Goal: Task Accomplishment & Management: Manage account settings

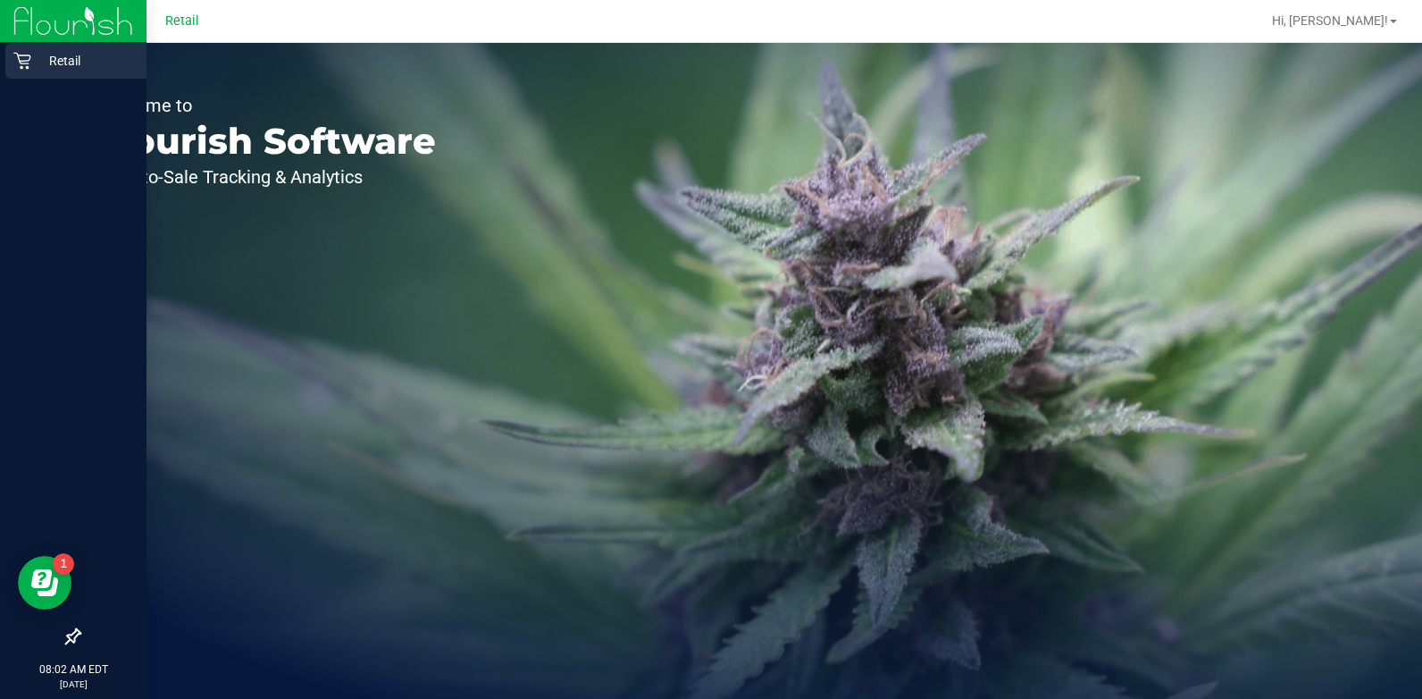
click at [45, 57] on p "Retail" at bounding box center [84, 60] width 107 height 21
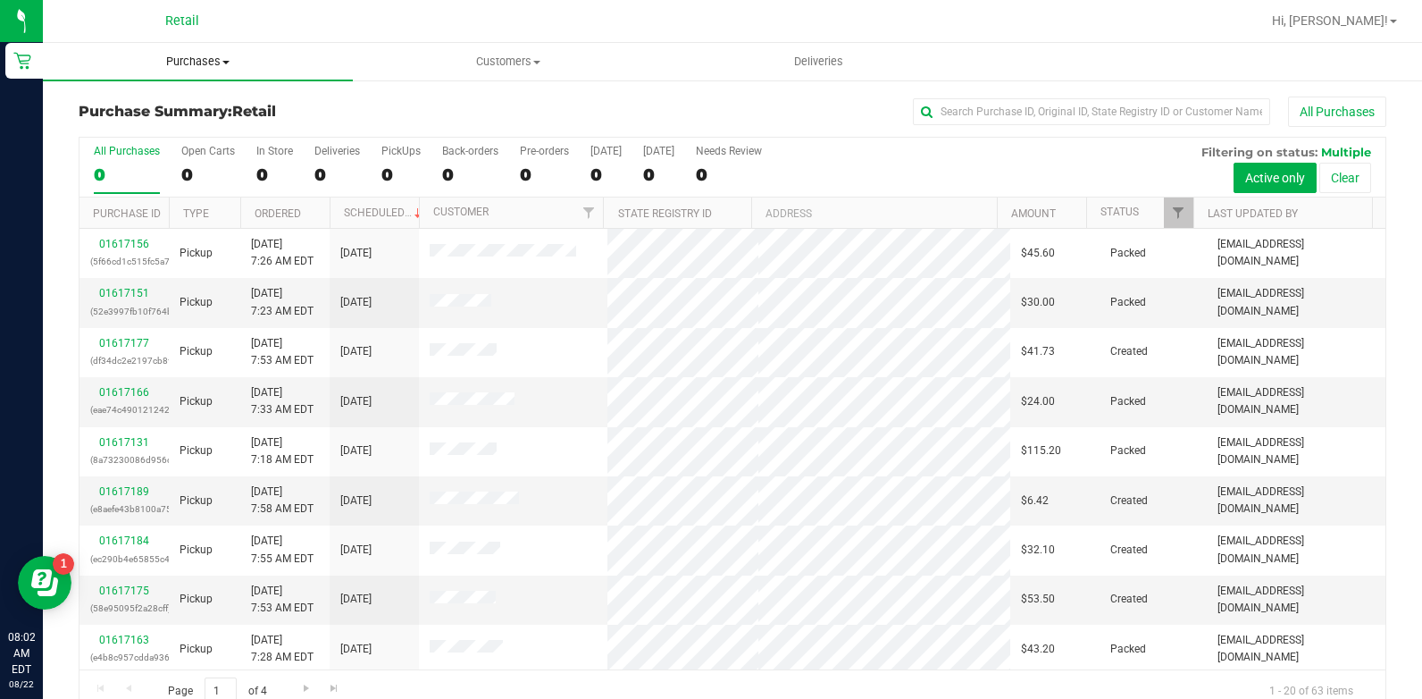
click at [188, 55] on span "Purchases" at bounding box center [198, 62] width 310 height 16
click at [201, 160] on li "All purchases" at bounding box center [198, 150] width 310 height 21
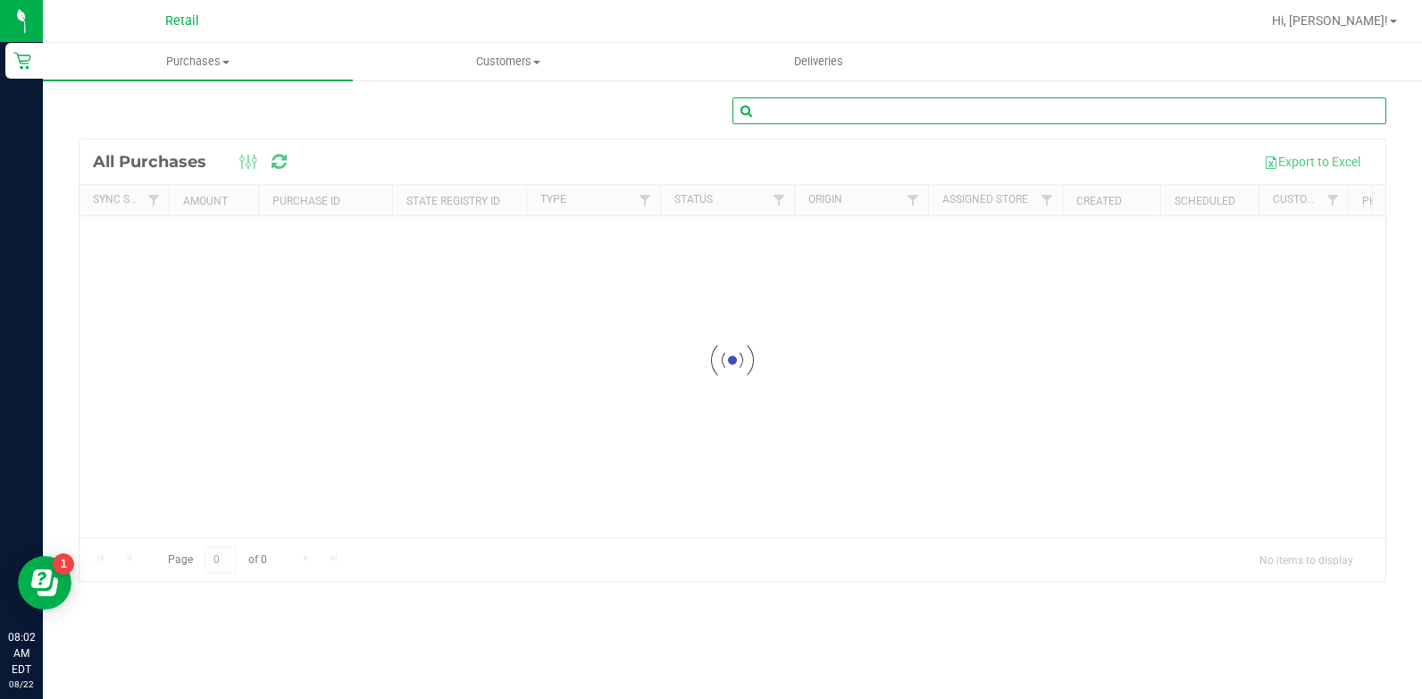
click at [984, 115] on input "text" at bounding box center [1060, 110] width 654 height 27
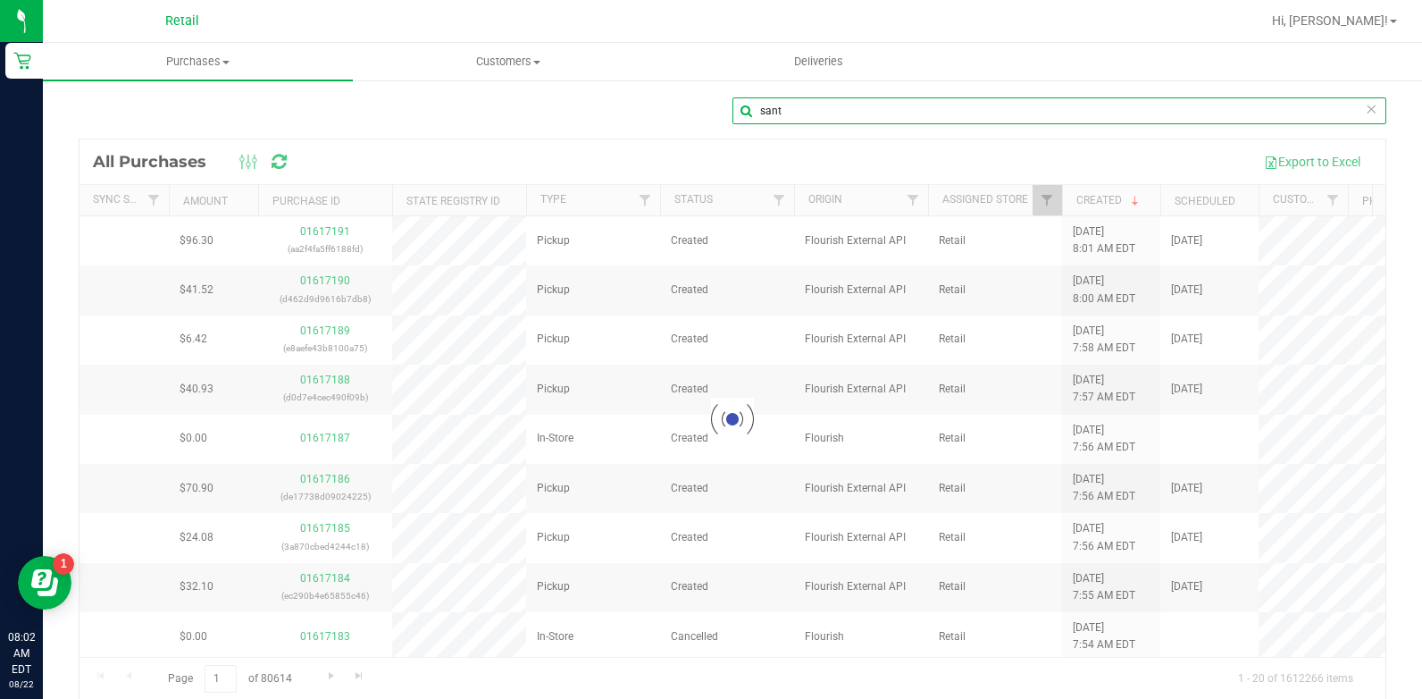
type input "sant"
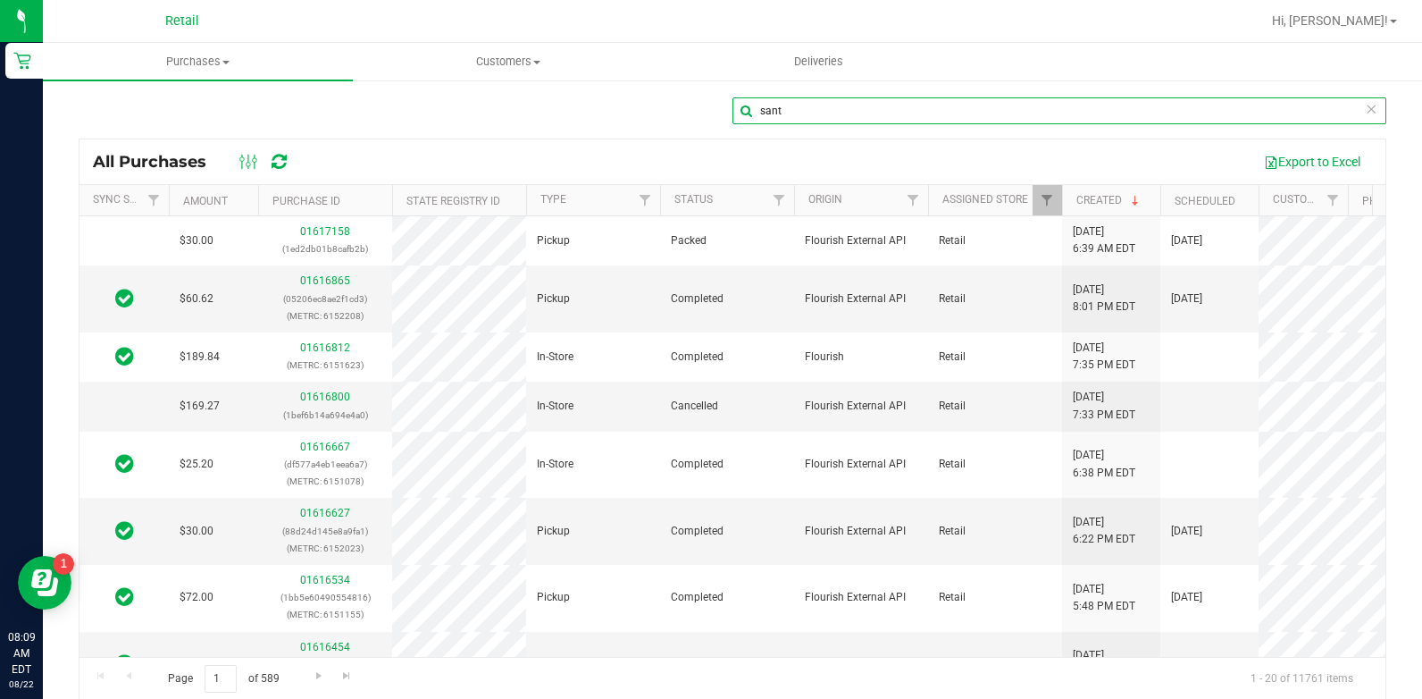
click at [858, 108] on input "sant" at bounding box center [1060, 110] width 654 height 27
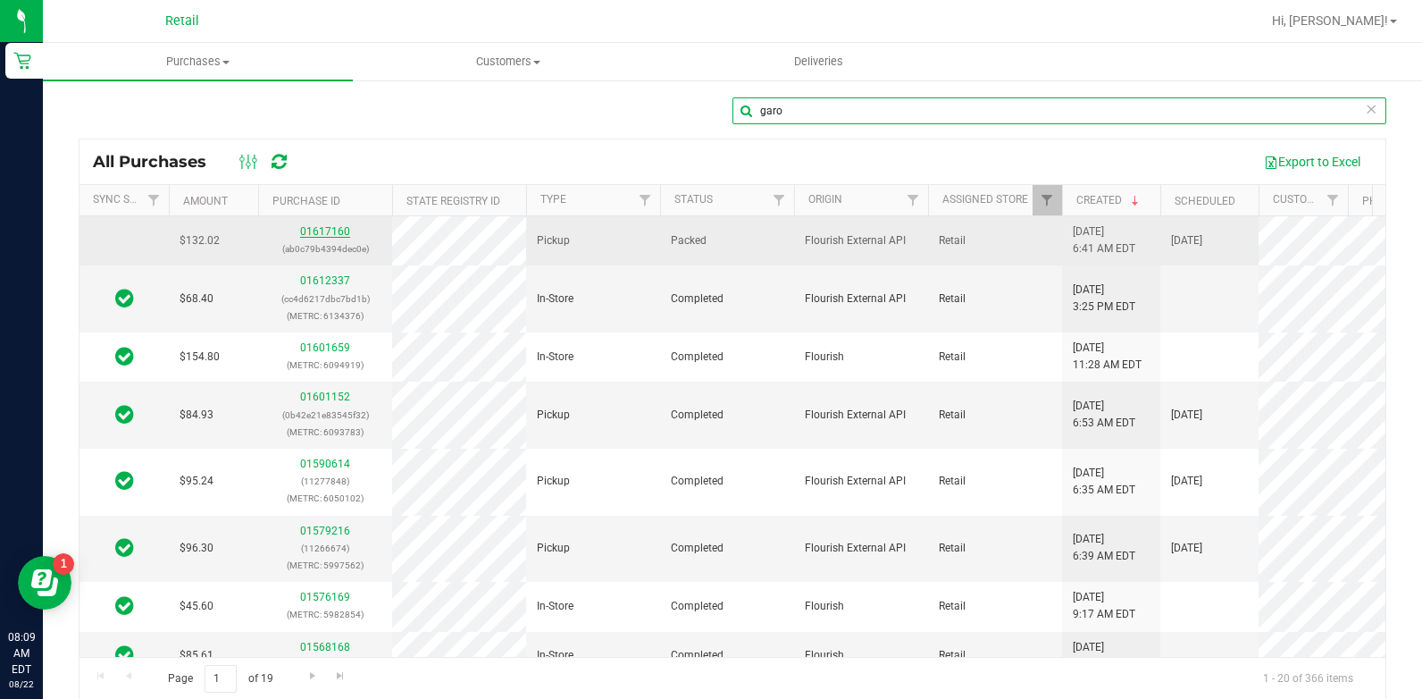
type input "garo"
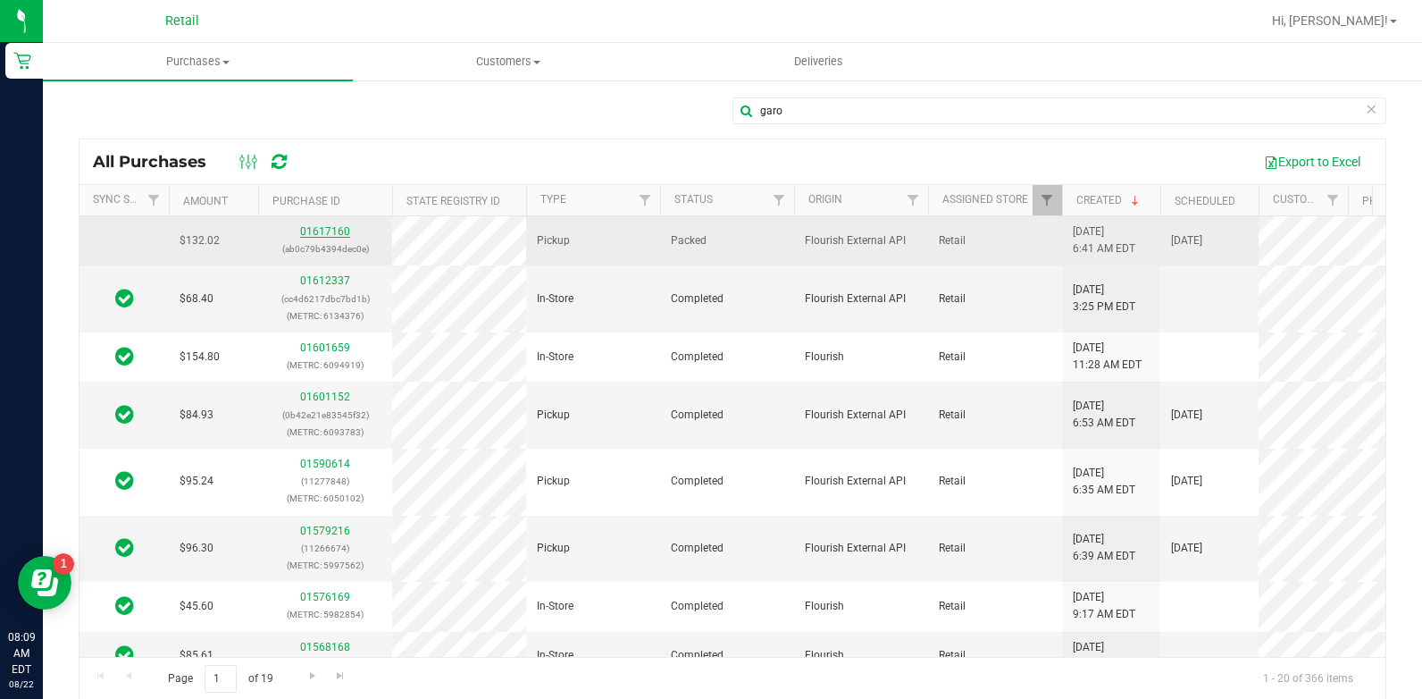
click at [317, 231] on link "01617160" at bounding box center [325, 231] width 50 height 13
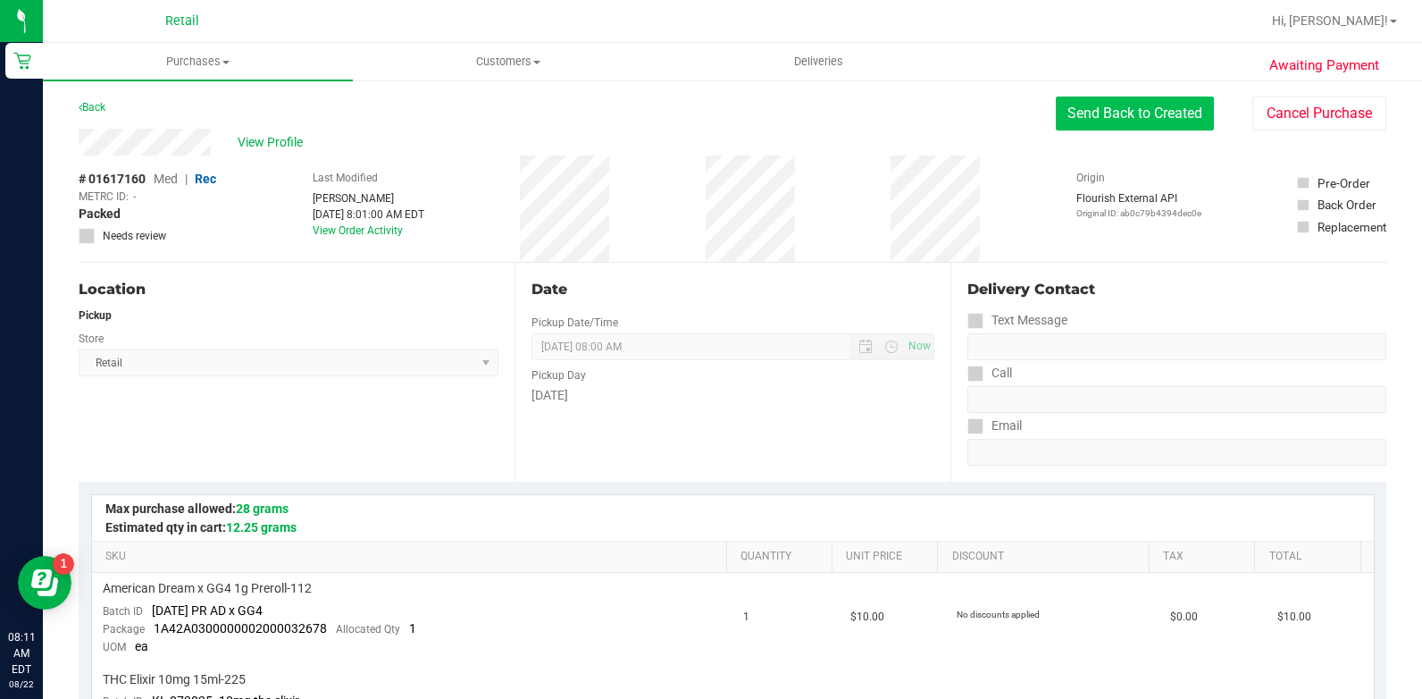
click at [1134, 108] on button "Send Back to Created" at bounding box center [1135, 113] width 158 height 34
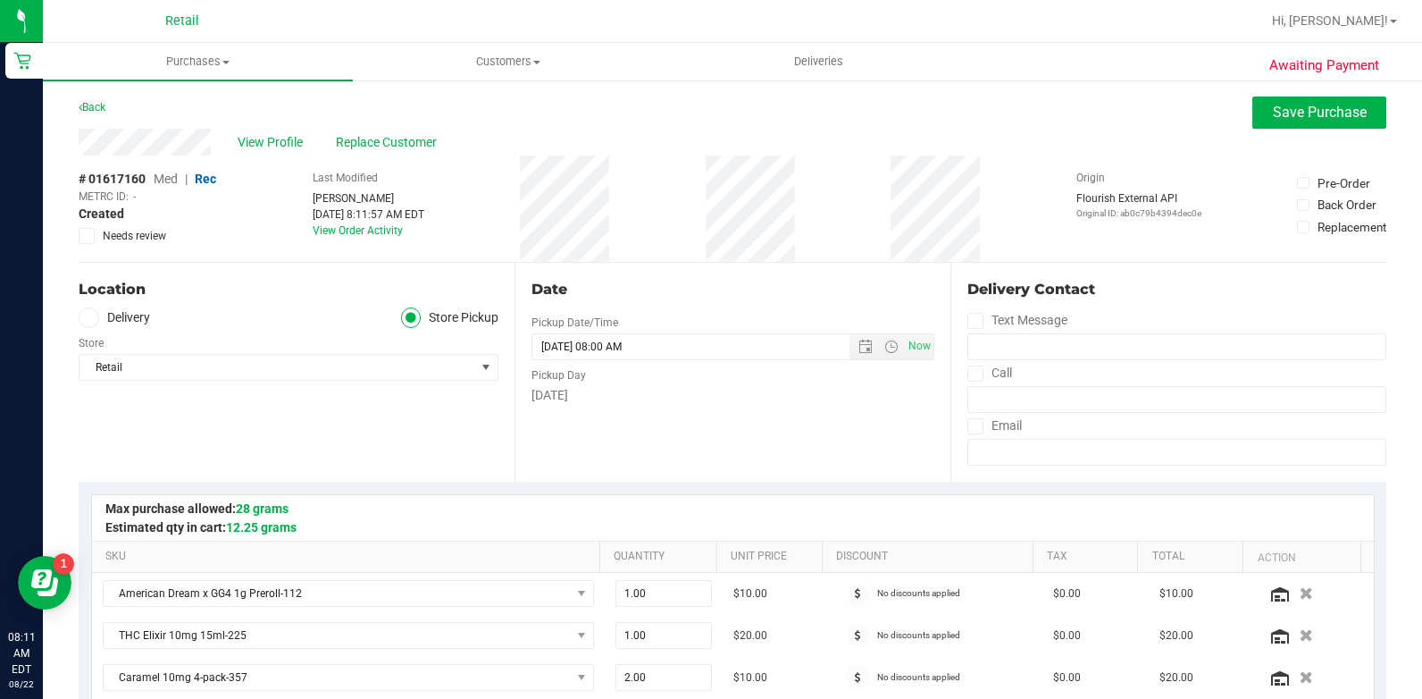
click at [168, 179] on span "Med" at bounding box center [166, 179] width 24 height 14
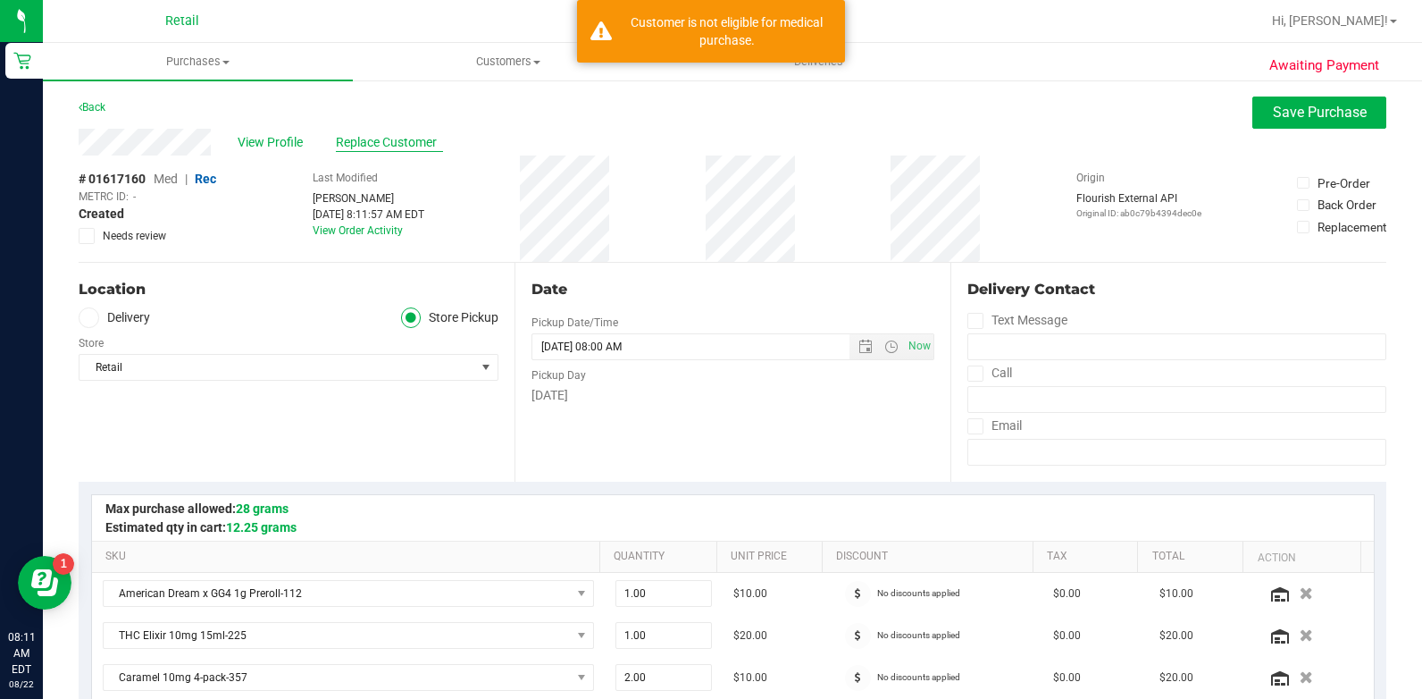
click at [381, 138] on span "Replace Customer" at bounding box center [389, 142] width 107 height 19
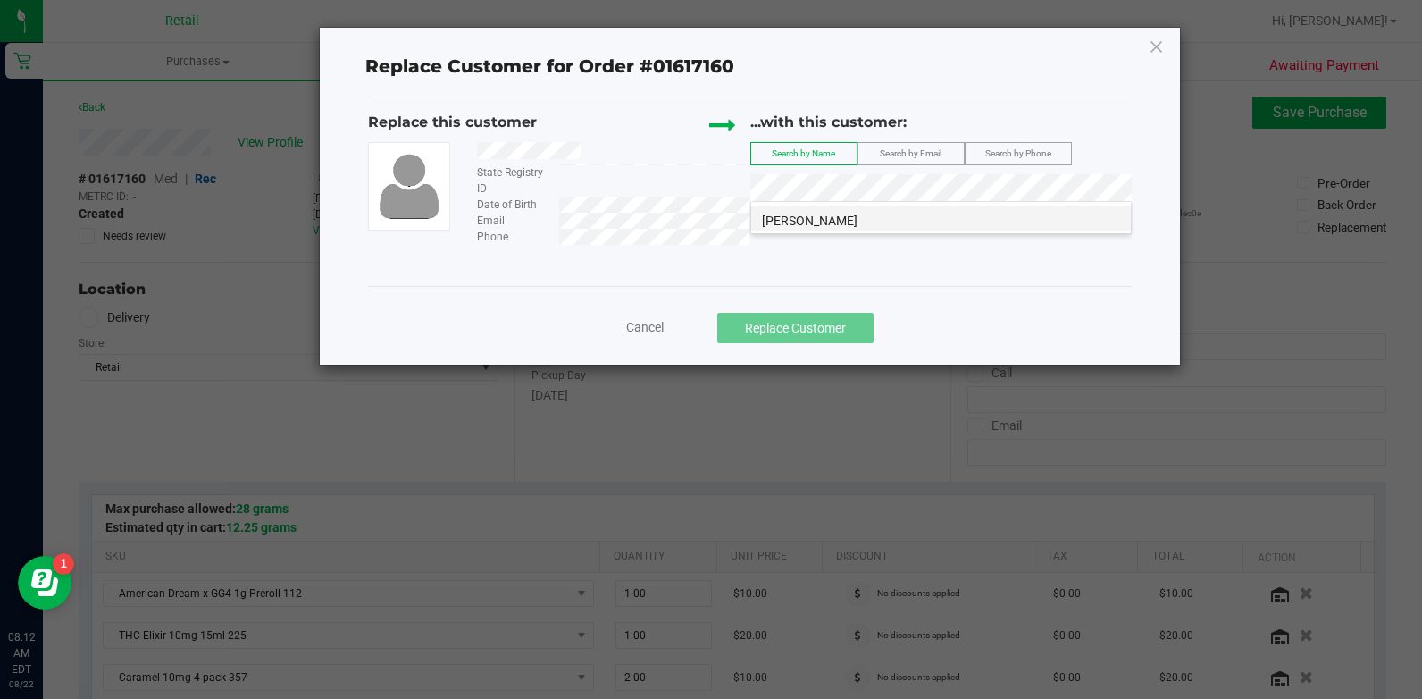
click at [822, 221] on span "[PERSON_NAME]" at bounding box center [810, 221] width 96 height 14
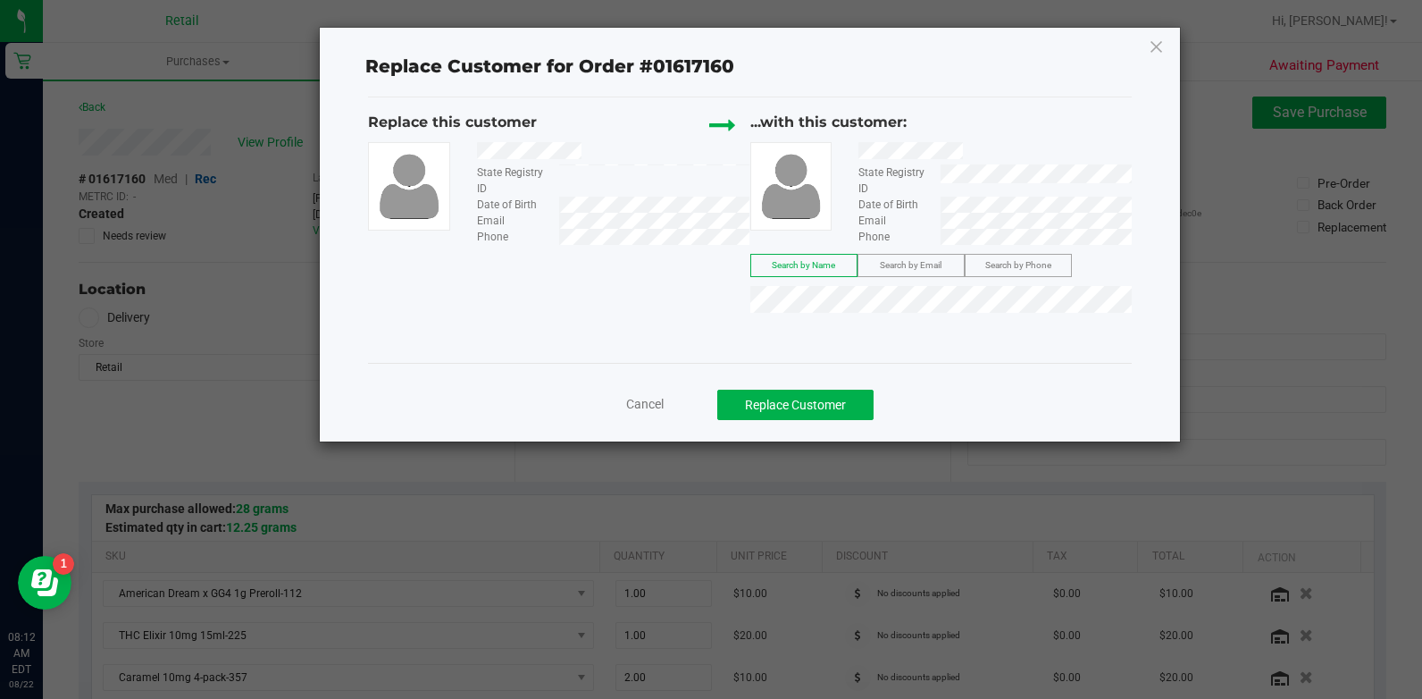
click at [839, 427] on div "Cancel Replace Customer" at bounding box center [749, 398] width 763 height 71
click at [829, 412] on button "Replace Customer" at bounding box center [795, 405] width 156 height 30
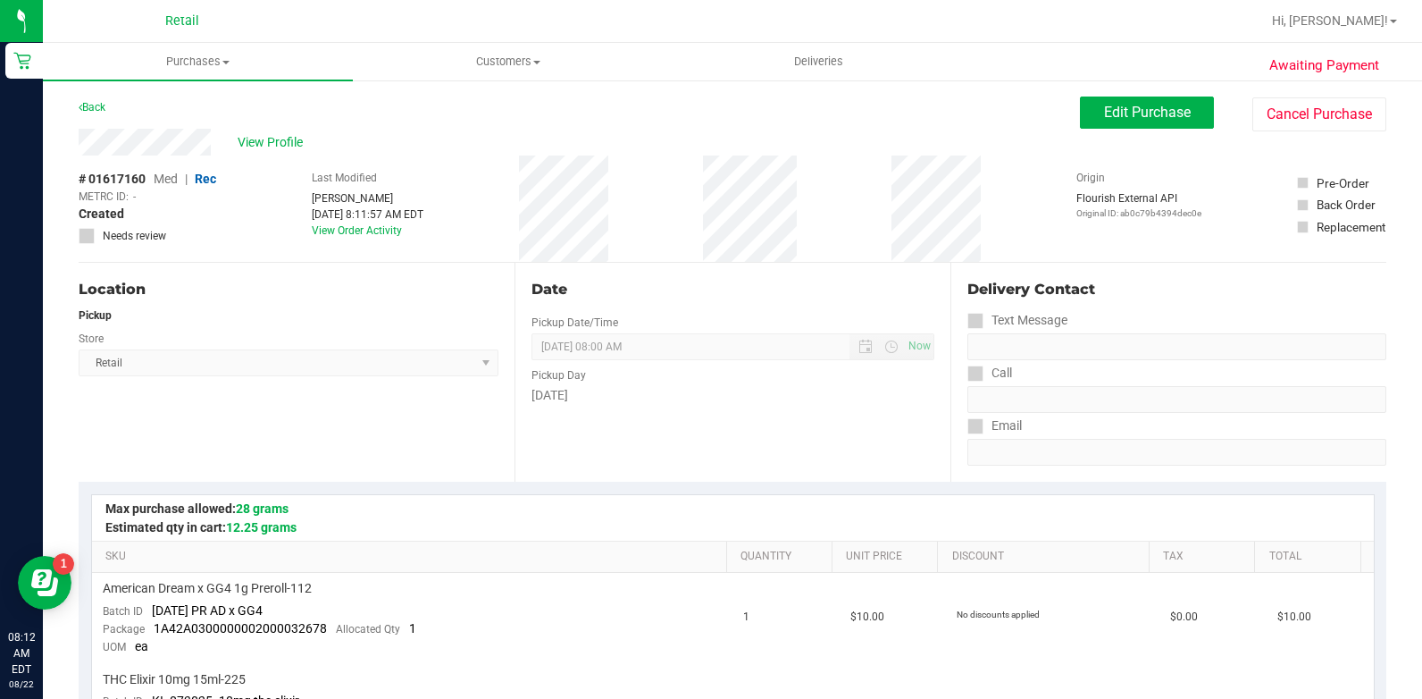
click at [169, 183] on span "Med" at bounding box center [166, 179] width 24 height 14
click at [1163, 102] on button "Edit Purchase" at bounding box center [1147, 112] width 134 height 32
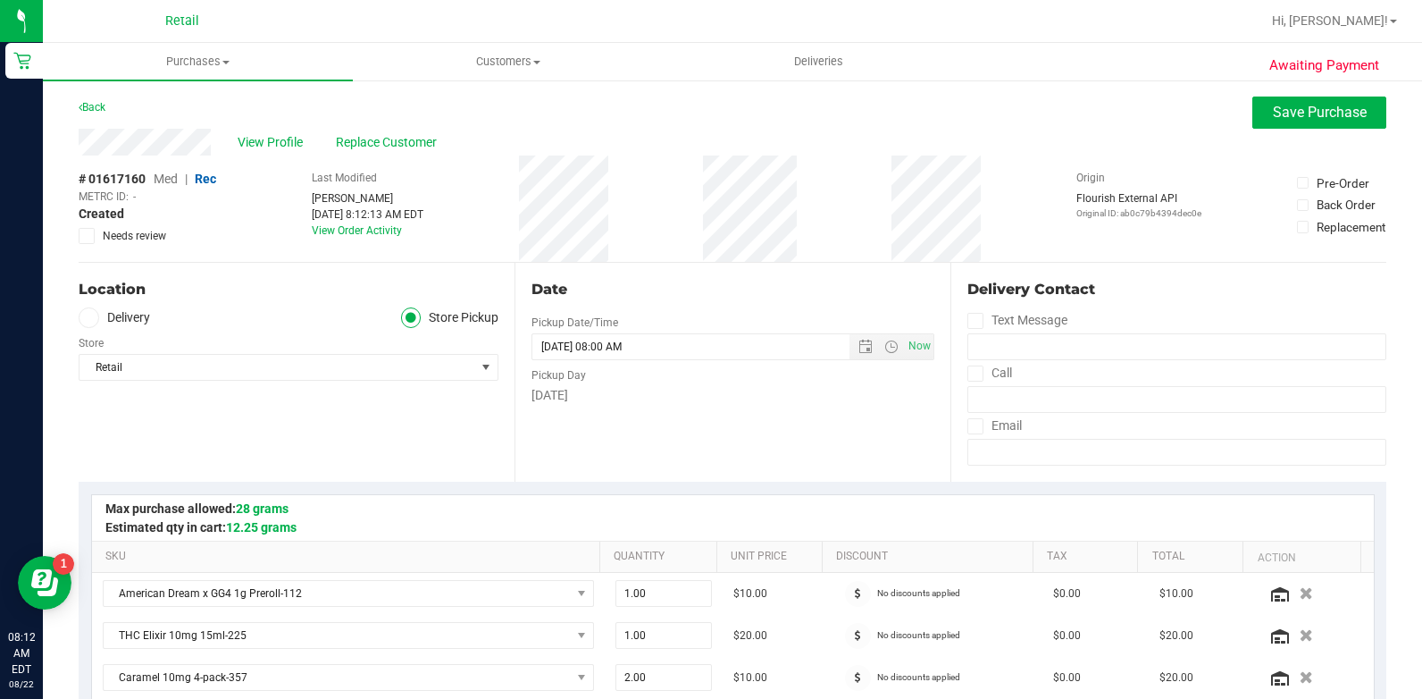
click at [176, 178] on span "Med" at bounding box center [166, 179] width 24 height 14
click at [165, 180] on span "Med" at bounding box center [166, 179] width 25 height 14
click at [1296, 109] on span "Save Purchase" at bounding box center [1320, 112] width 94 height 17
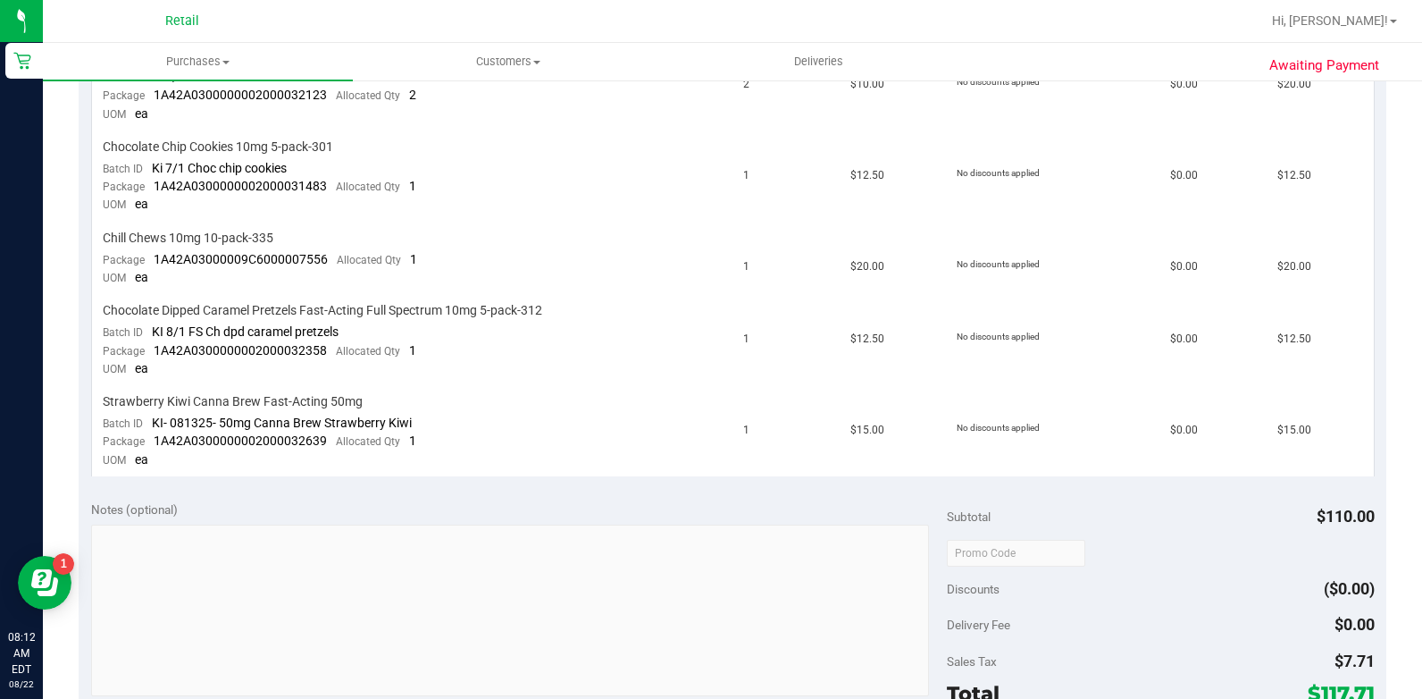
scroll to position [1278, 0]
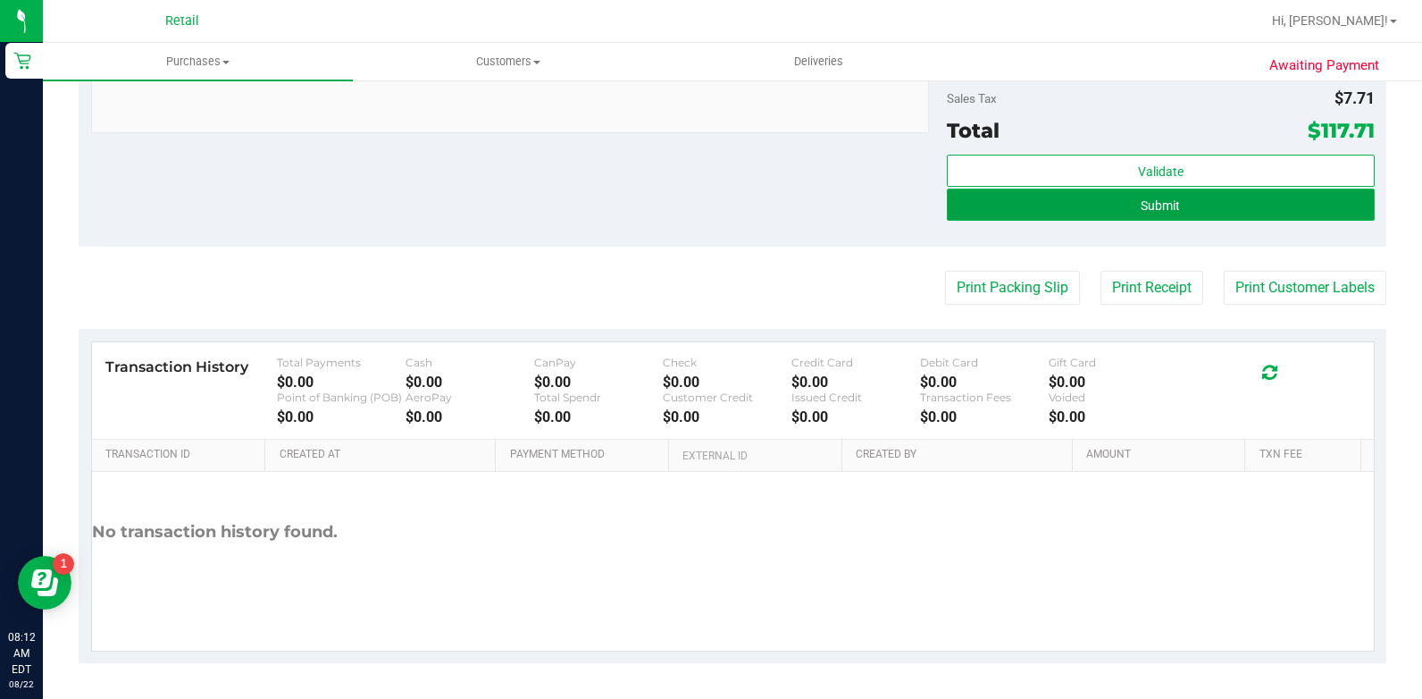
click at [1075, 204] on button "Submit" at bounding box center [1161, 205] width 428 height 32
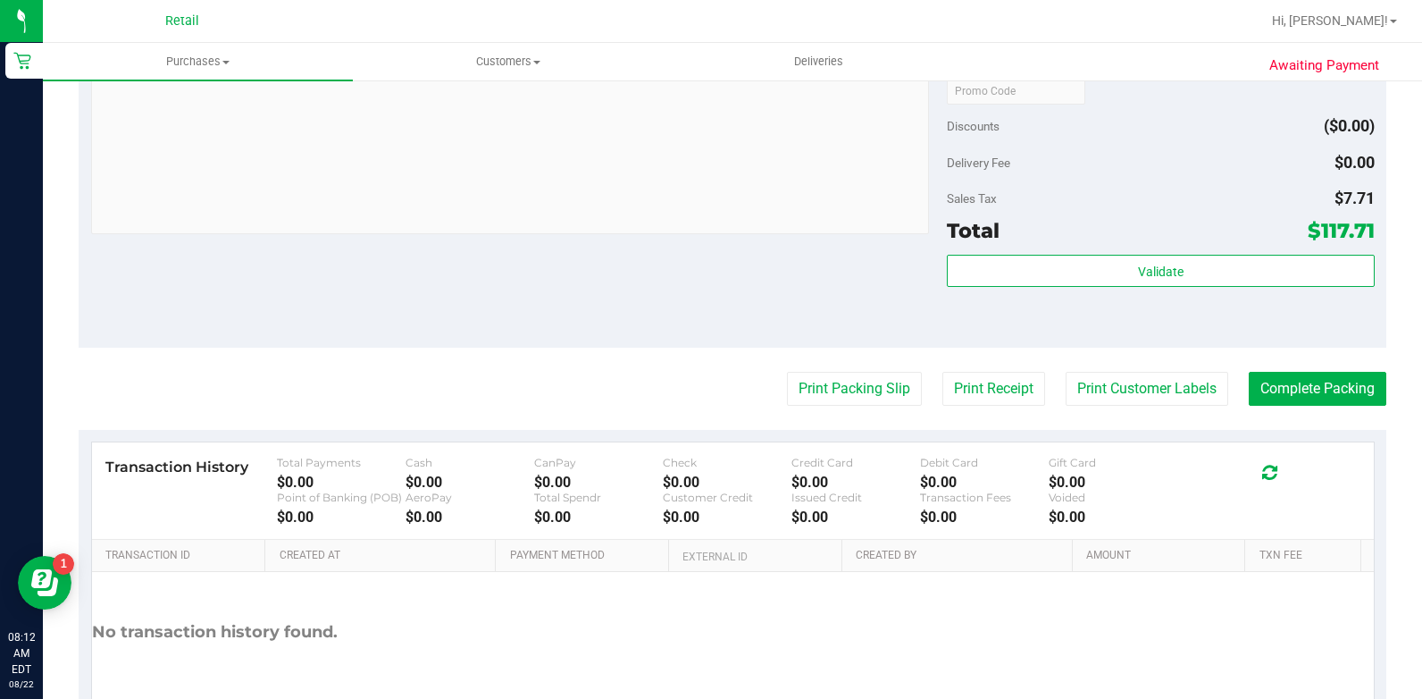
scroll to position [1379, 0]
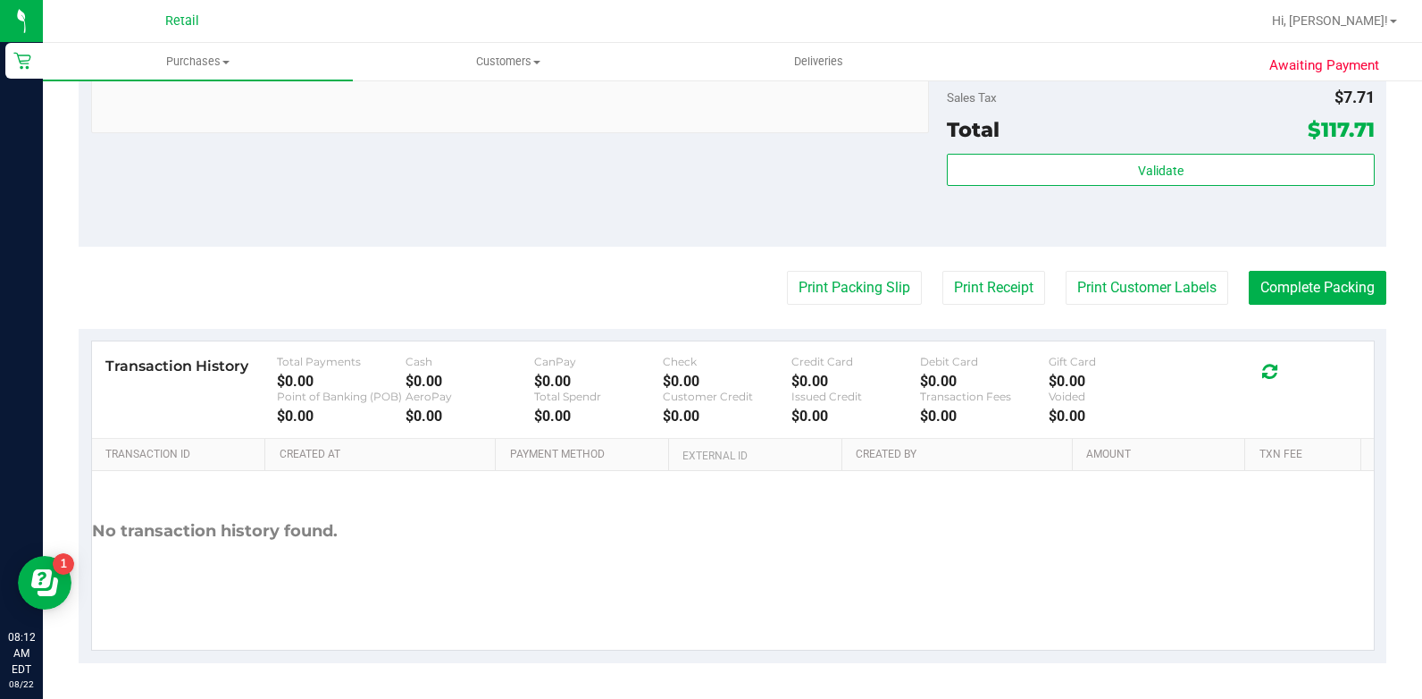
click at [1289, 289] on button "Complete Packing" at bounding box center [1318, 288] width 138 height 34
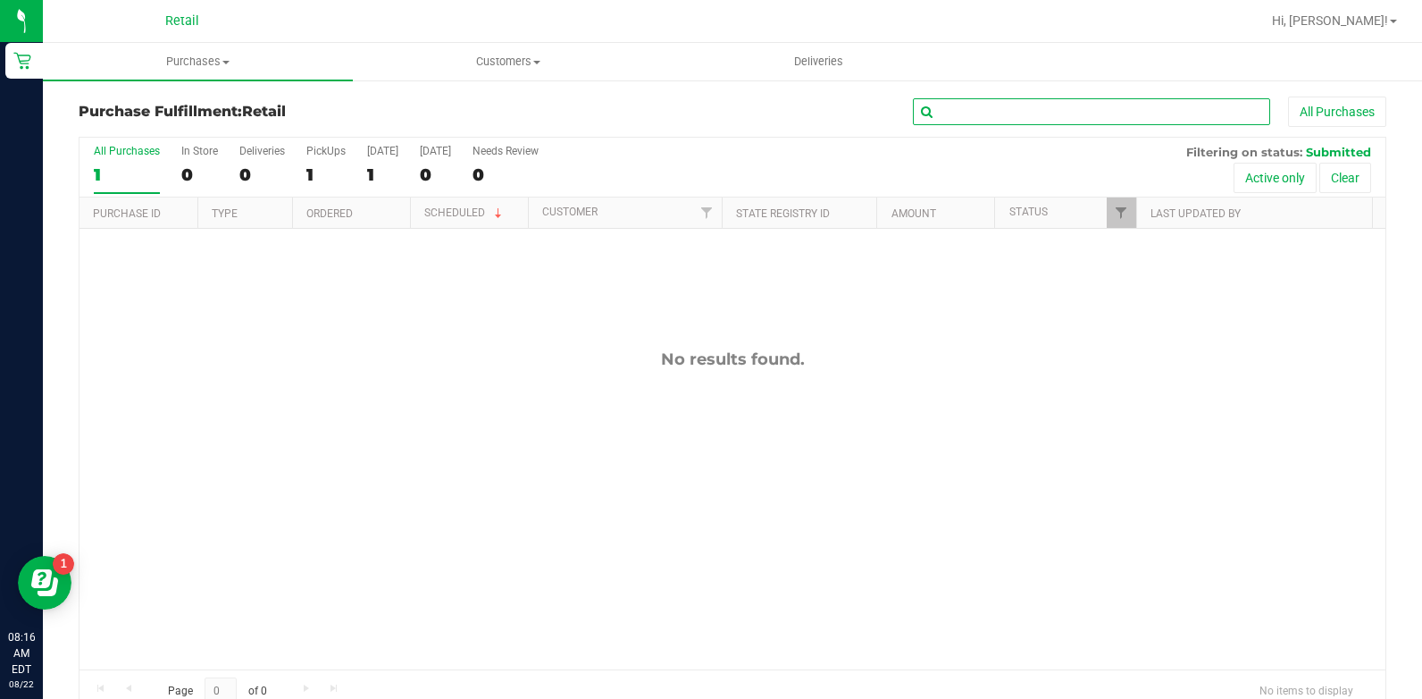
click at [952, 105] on input "text" at bounding box center [1091, 111] width 357 height 27
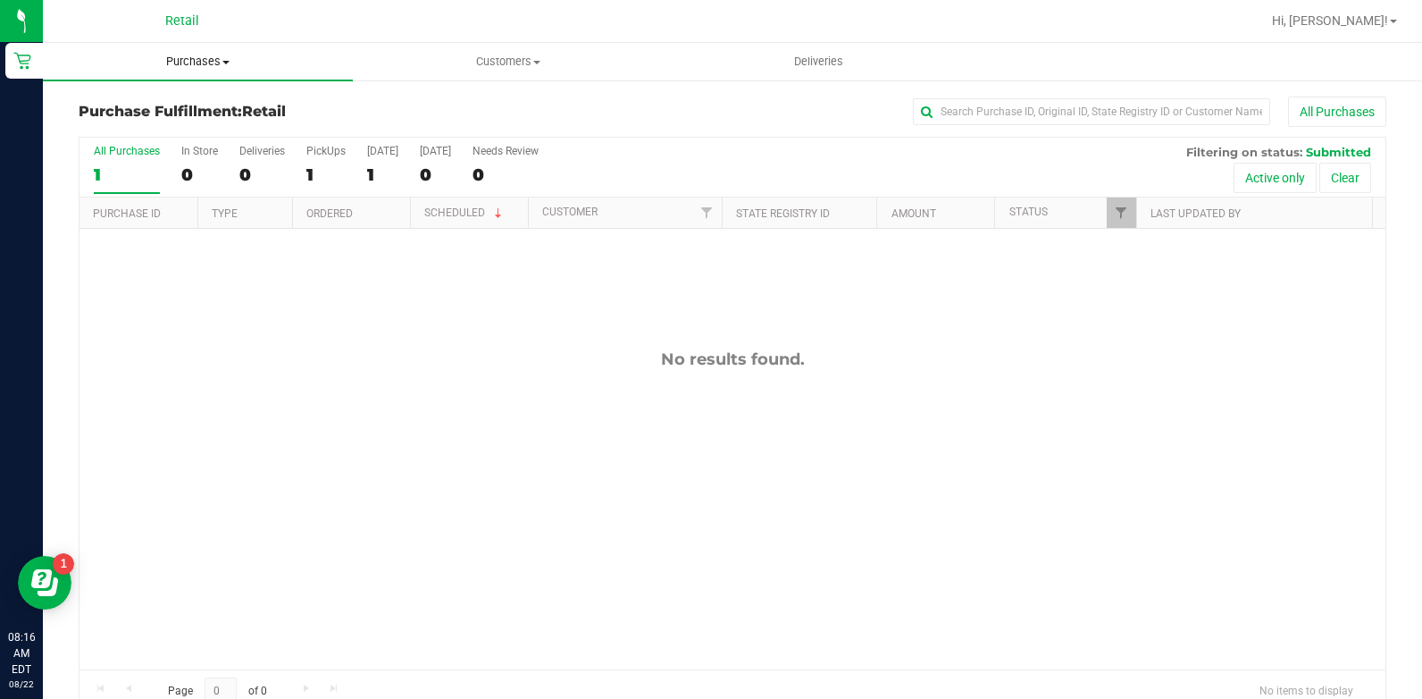
click at [200, 61] on span "Purchases" at bounding box center [198, 62] width 310 height 16
click at [214, 154] on li "All purchases" at bounding box center [198, 150] width 310 height 21
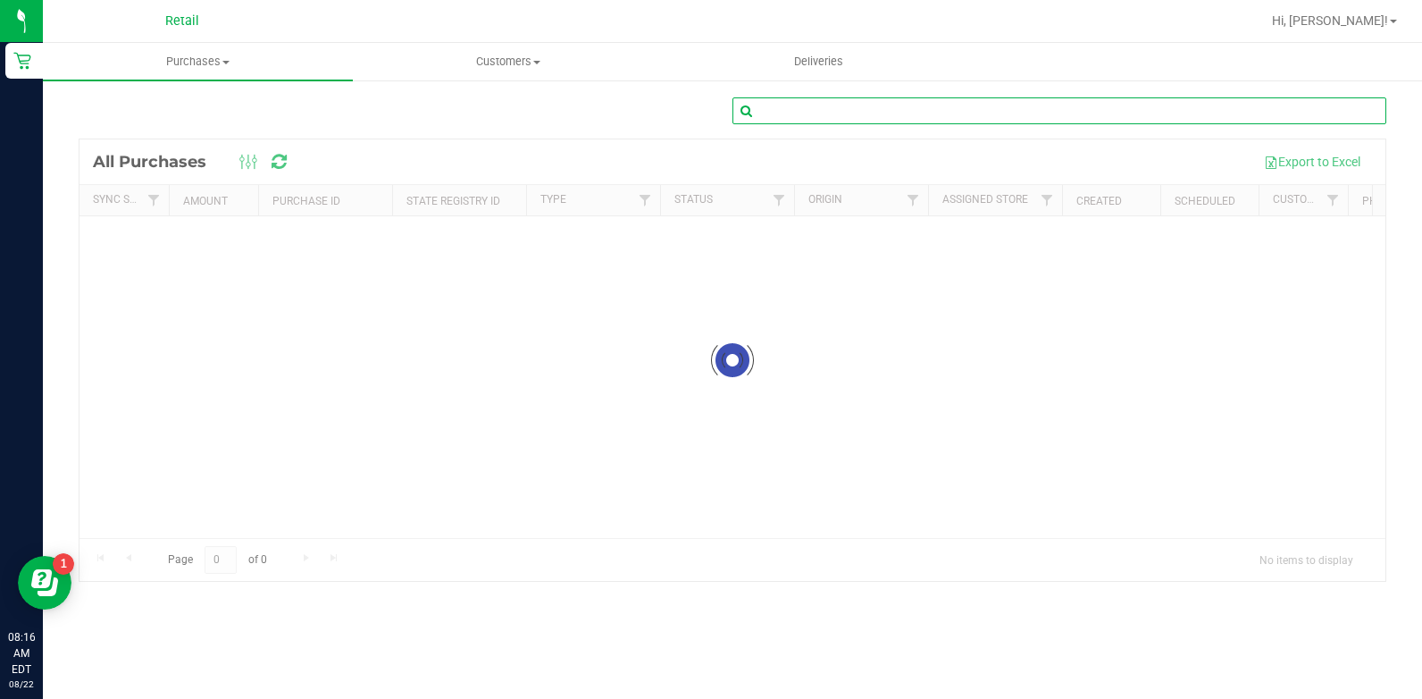
click at [991, 111] on input "text" at bounding box center [1060, 110] width 654 height 27
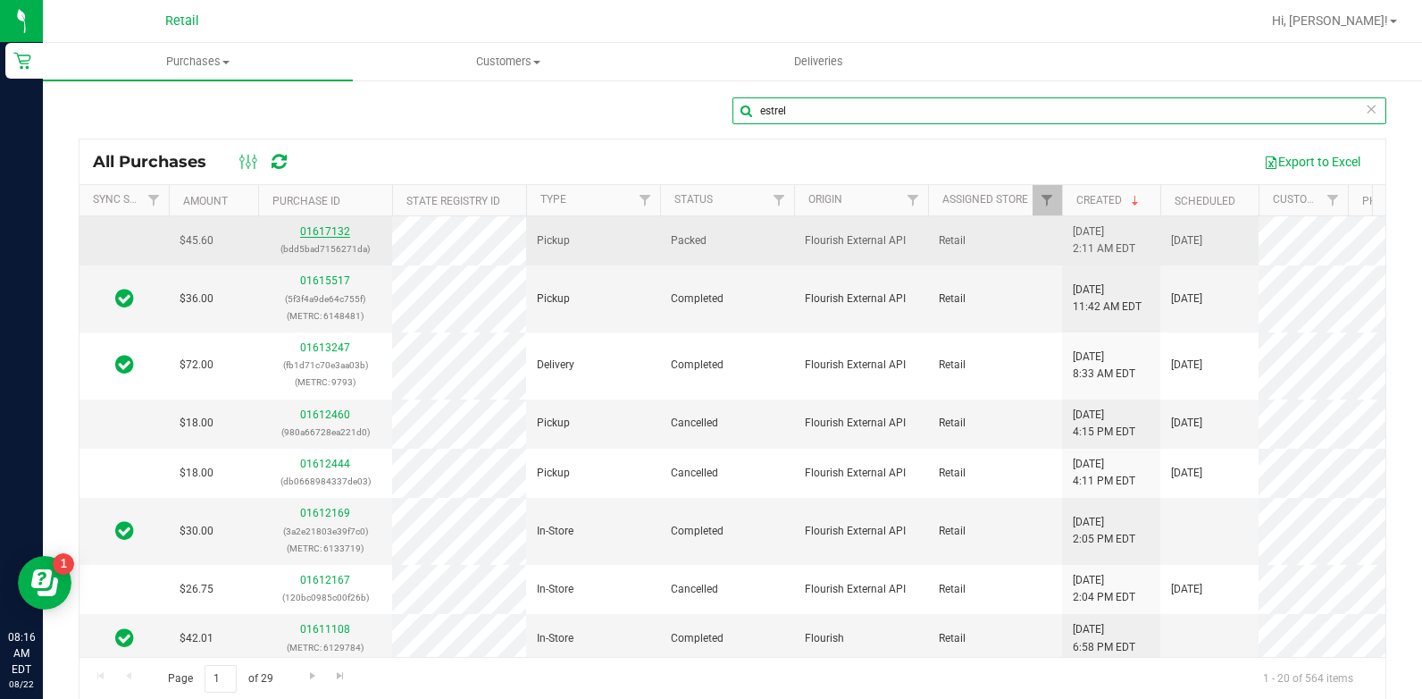
type input "estrel"
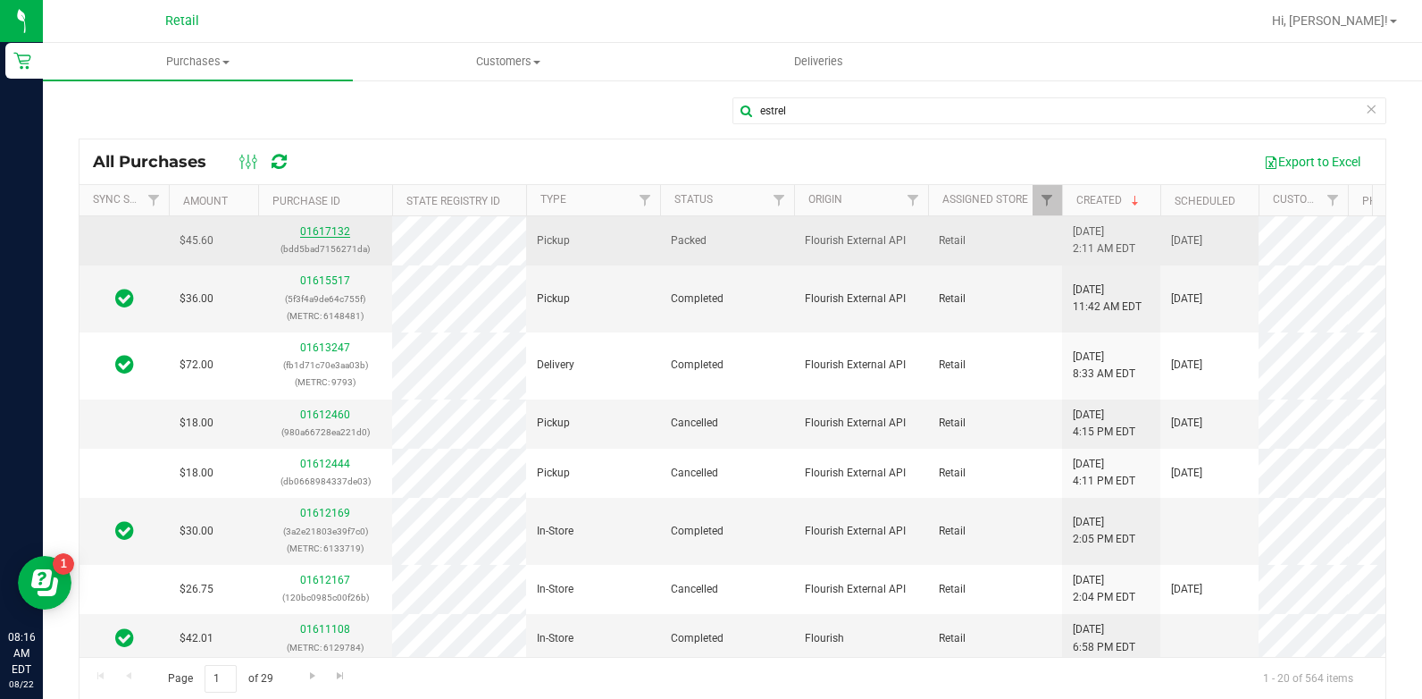
click at [315, 232] on link "01617132" at bounding box center [325, 231] width 50 height 13
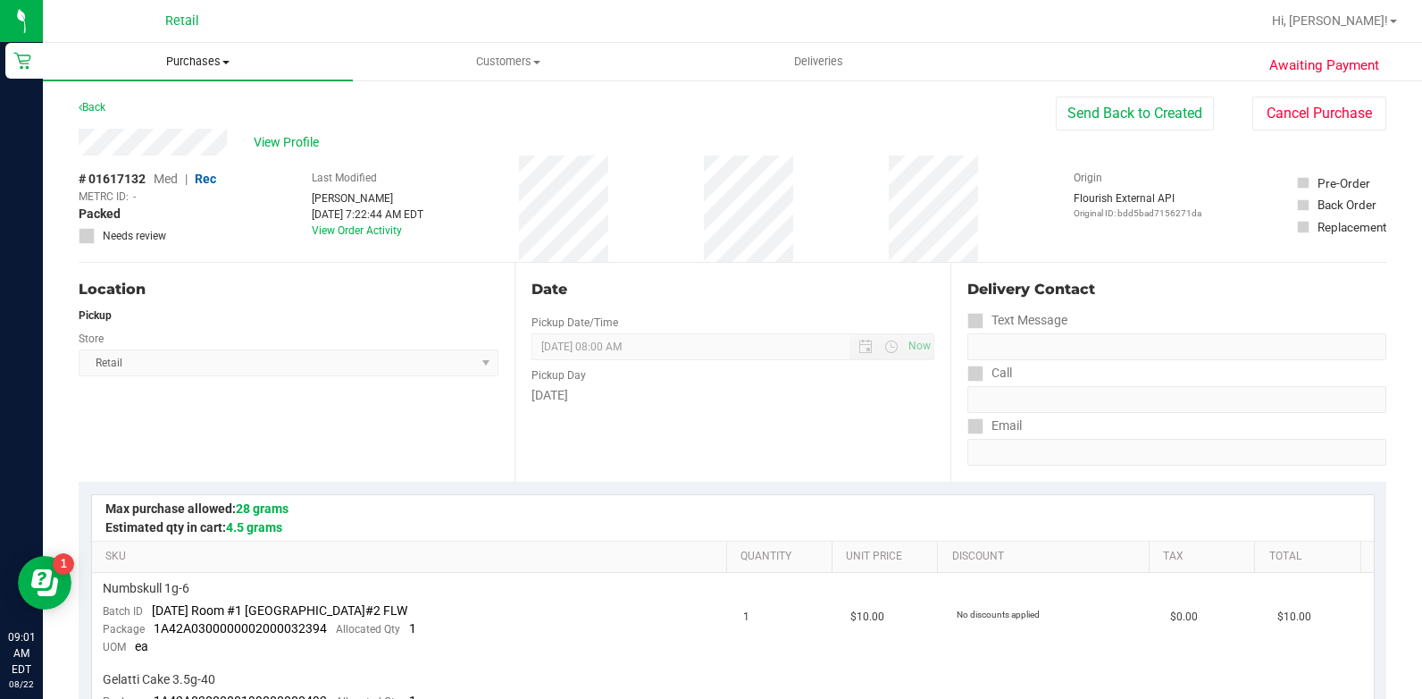
click at [214, 63] on span "Purchases" at bounding box center [198, 62] width 310 height 16
click at [181, 154] on li "All purchases" at bounding box center [198, 150] width 310 height 21
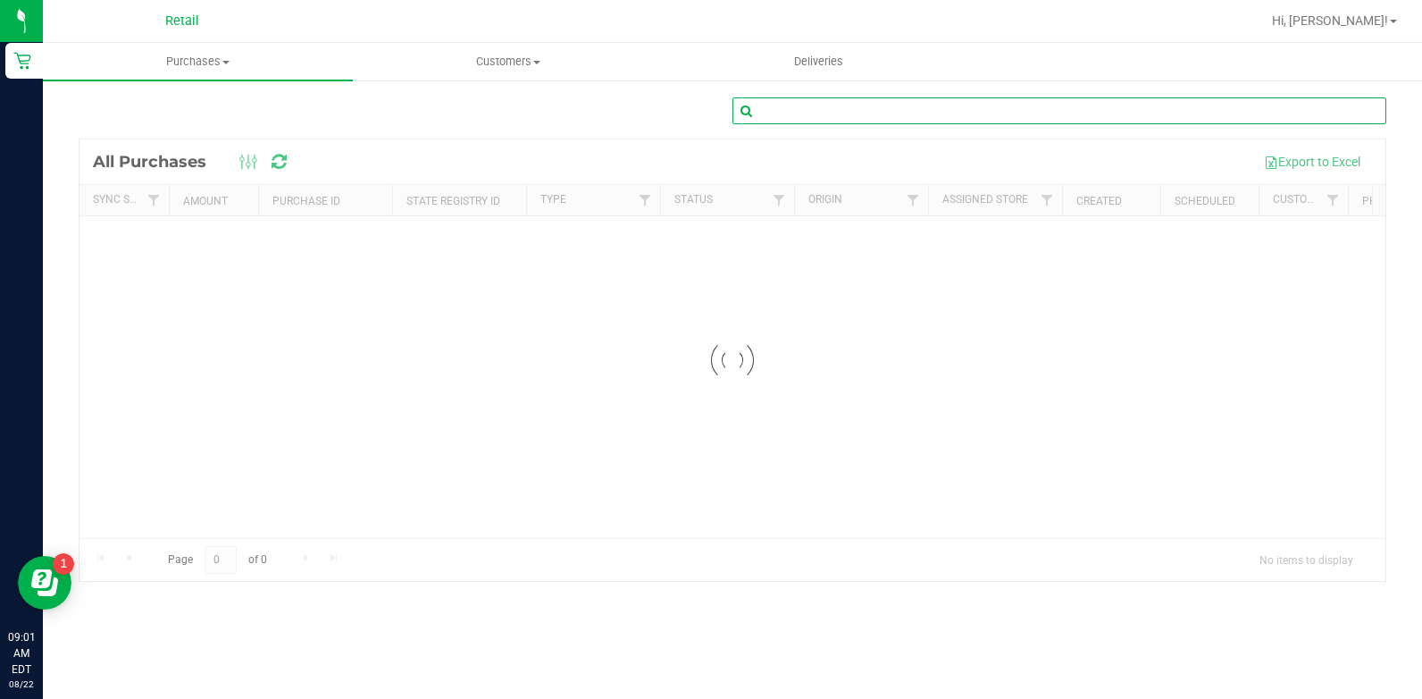
click at [991, 105] on input "text" at bounding box center [1060, 110] width 654 height 27
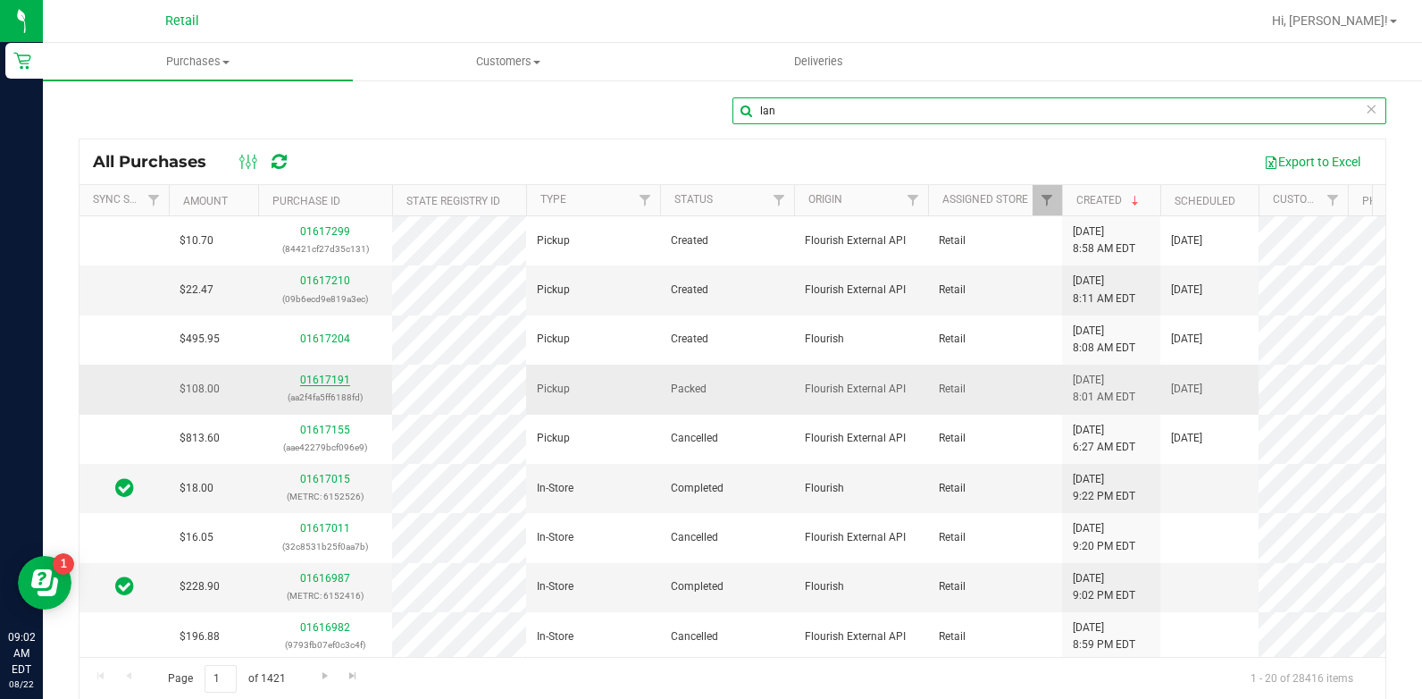
type input "lan"
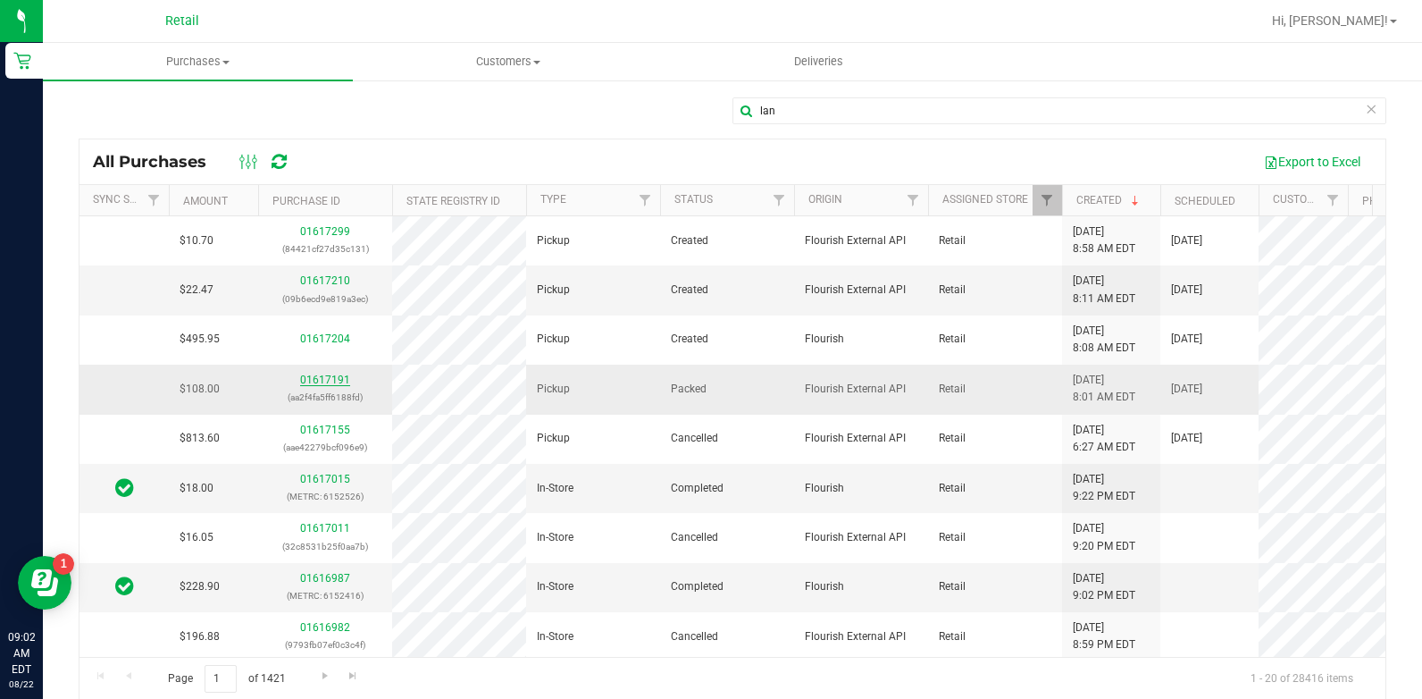
click at [328, 380] on link "01617191" at bounding box center [325, 379] width 50 height 13
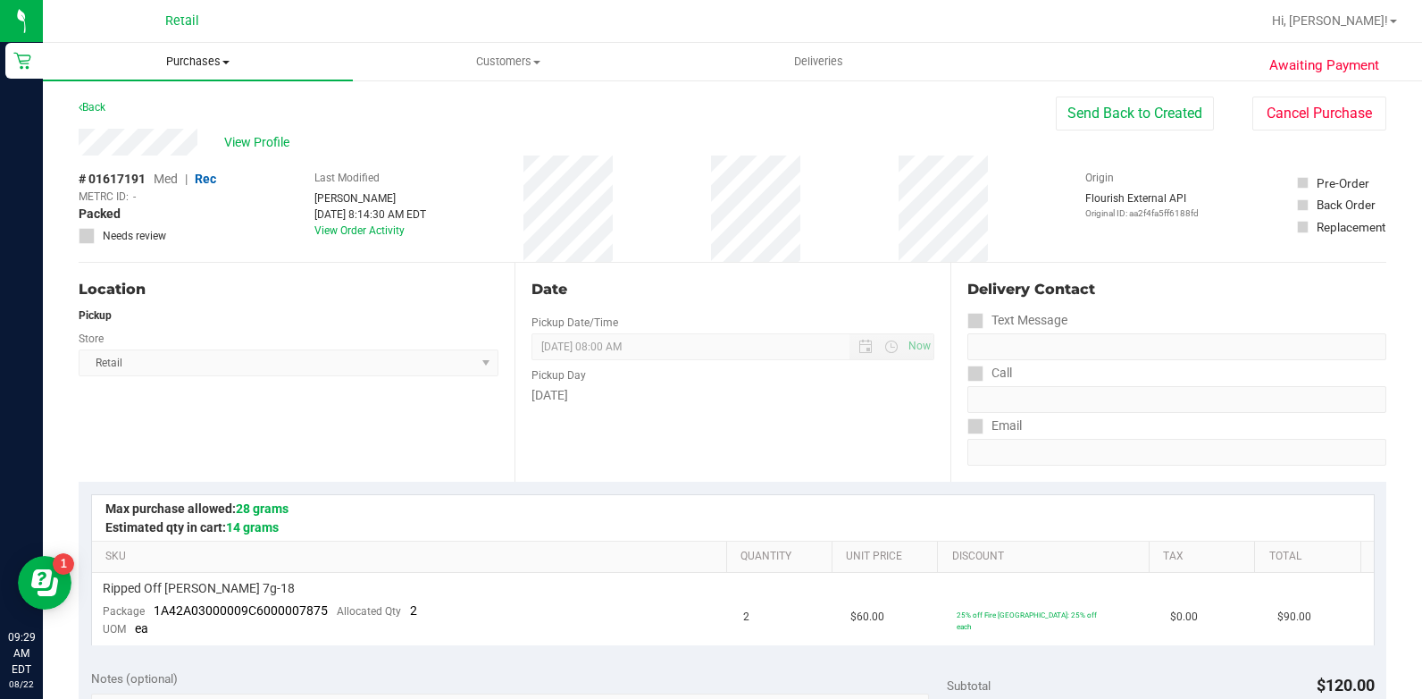
click at [174, 63] on span "Purchases" at bounding box center [198, 62] width 310 height 16
click at [186, 147] on li "All purchases" at bounding box center [198, 150] width 310 height 21
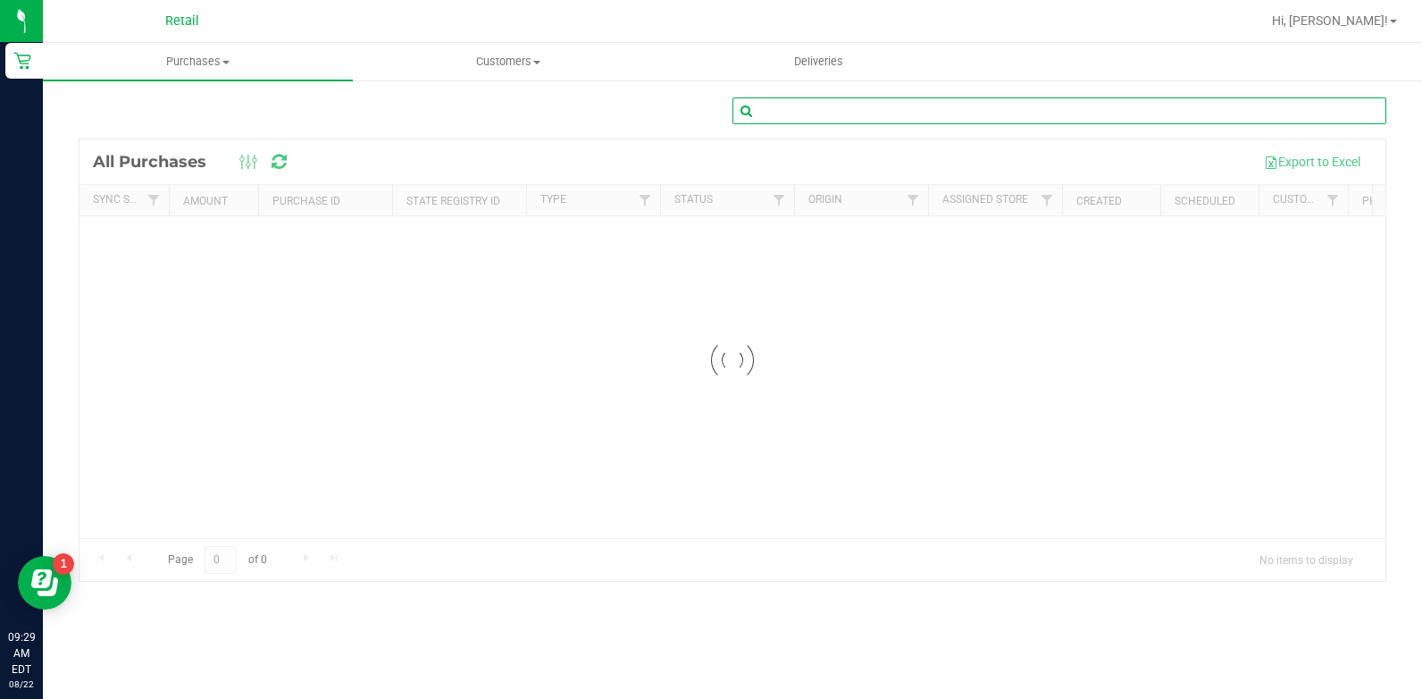
click at [1010, 104] on input "text" at bounding box center [1060, 110] width 654 height 27
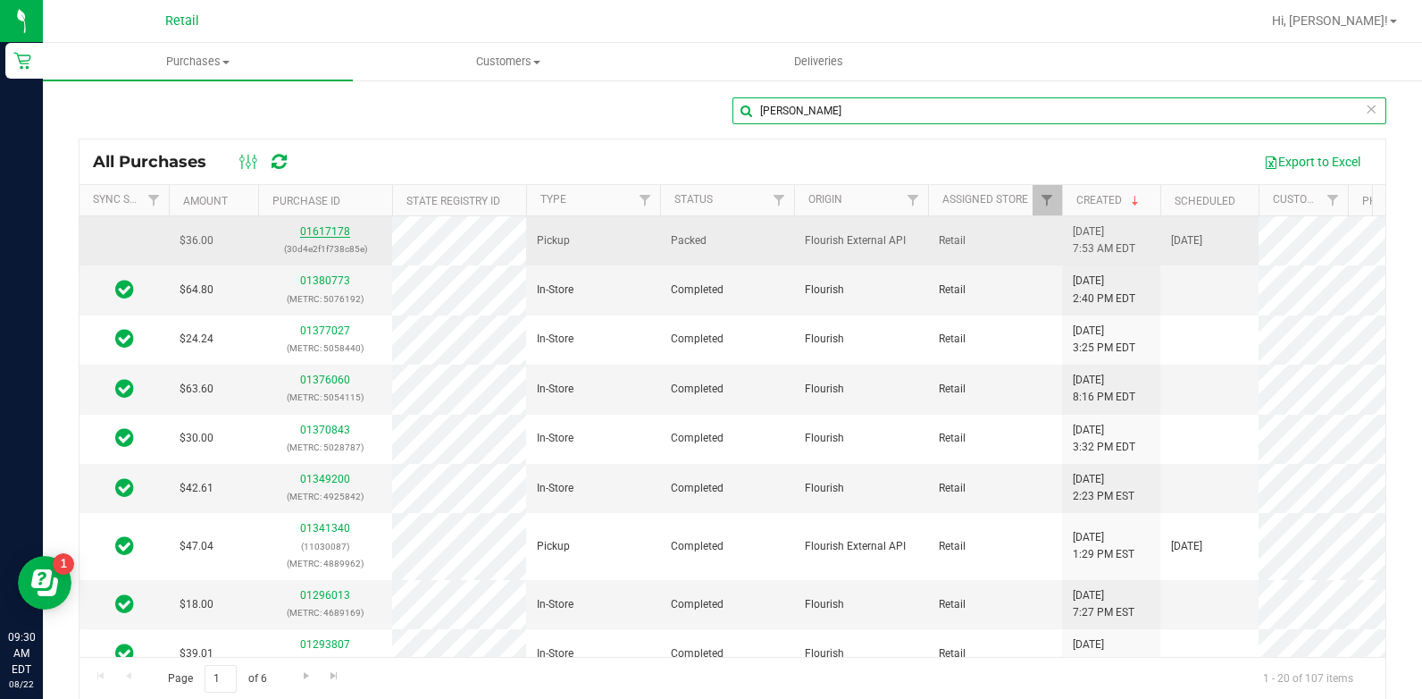
type input "[PERSON_NAME]"
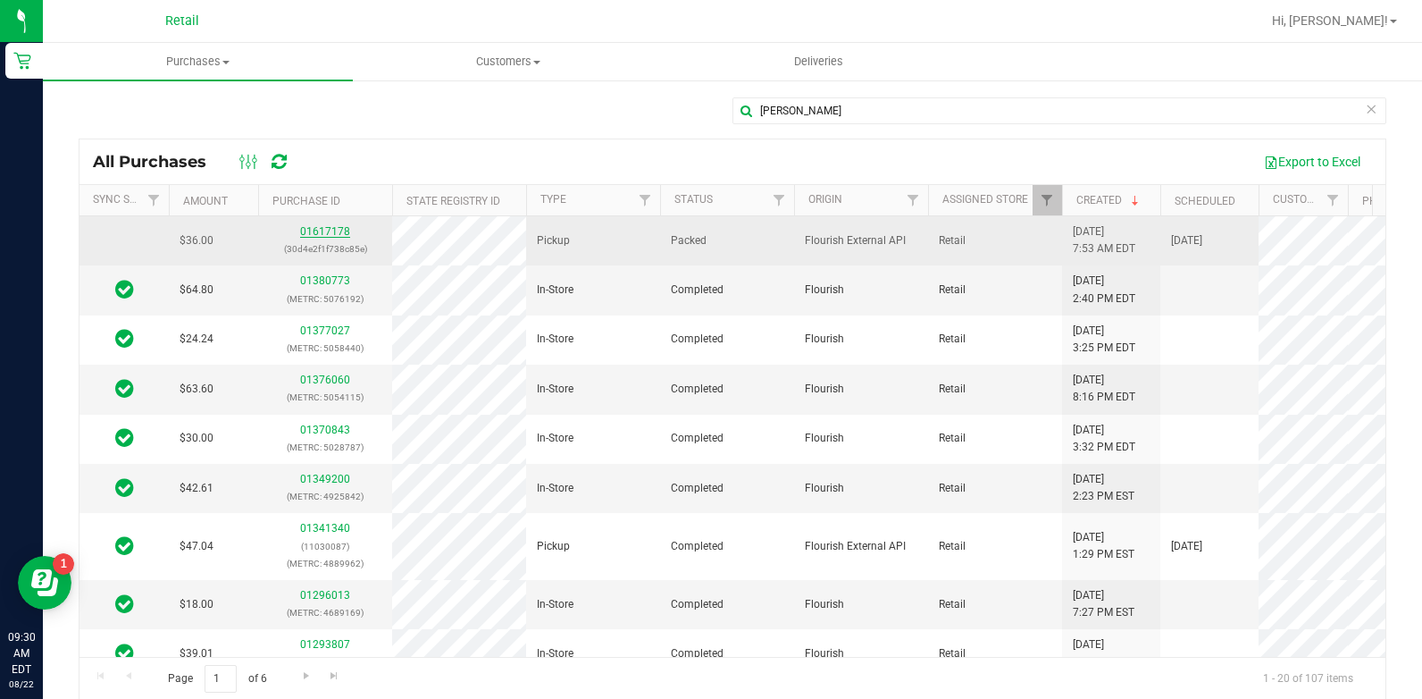
click at [311, 229] on link "01617178" at bounding box center [325, 231] width 50 height 13
